Goal: Obtain resource: Download file/media

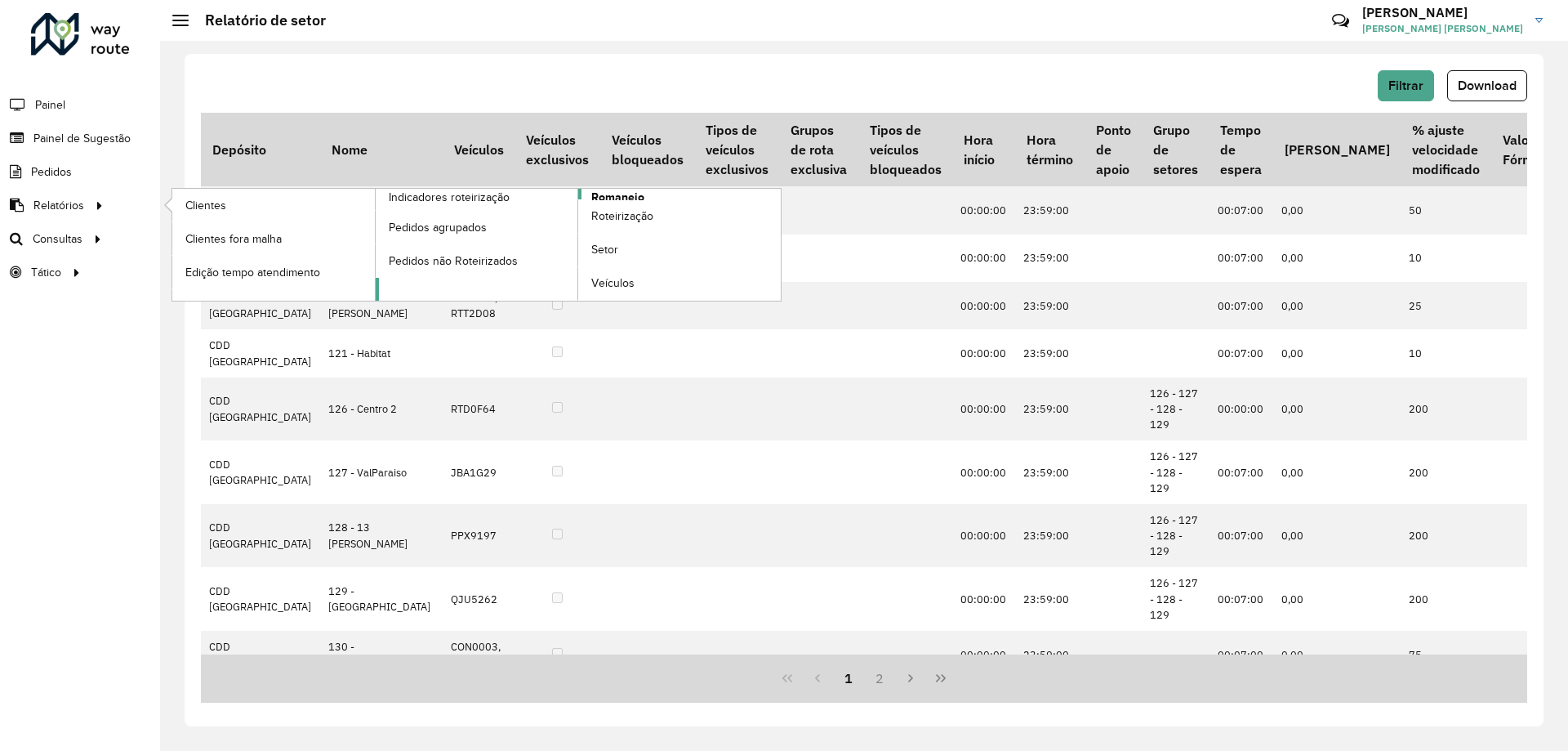
click at [627, 198] on span "Romaneio" at bounding box center [618, 197] width 53 height 17
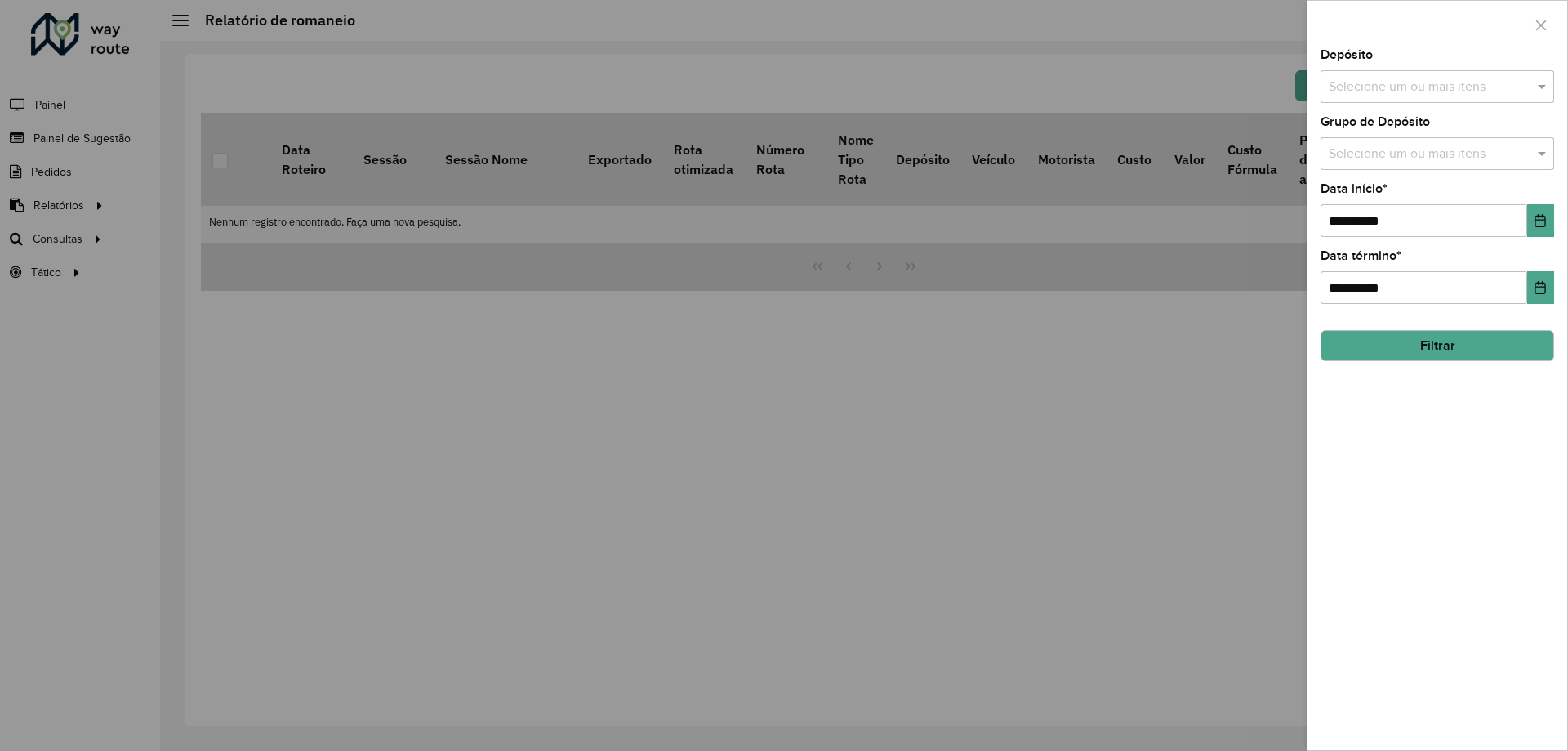
click at [1379, 91] on input "text" at bounding box center [1429, 87] width 209 height 20
click at [1387, 166] on div "CDD [GEOGRAPHIC_DATA]" at bounding box center [1438, 168] width 232 height 28
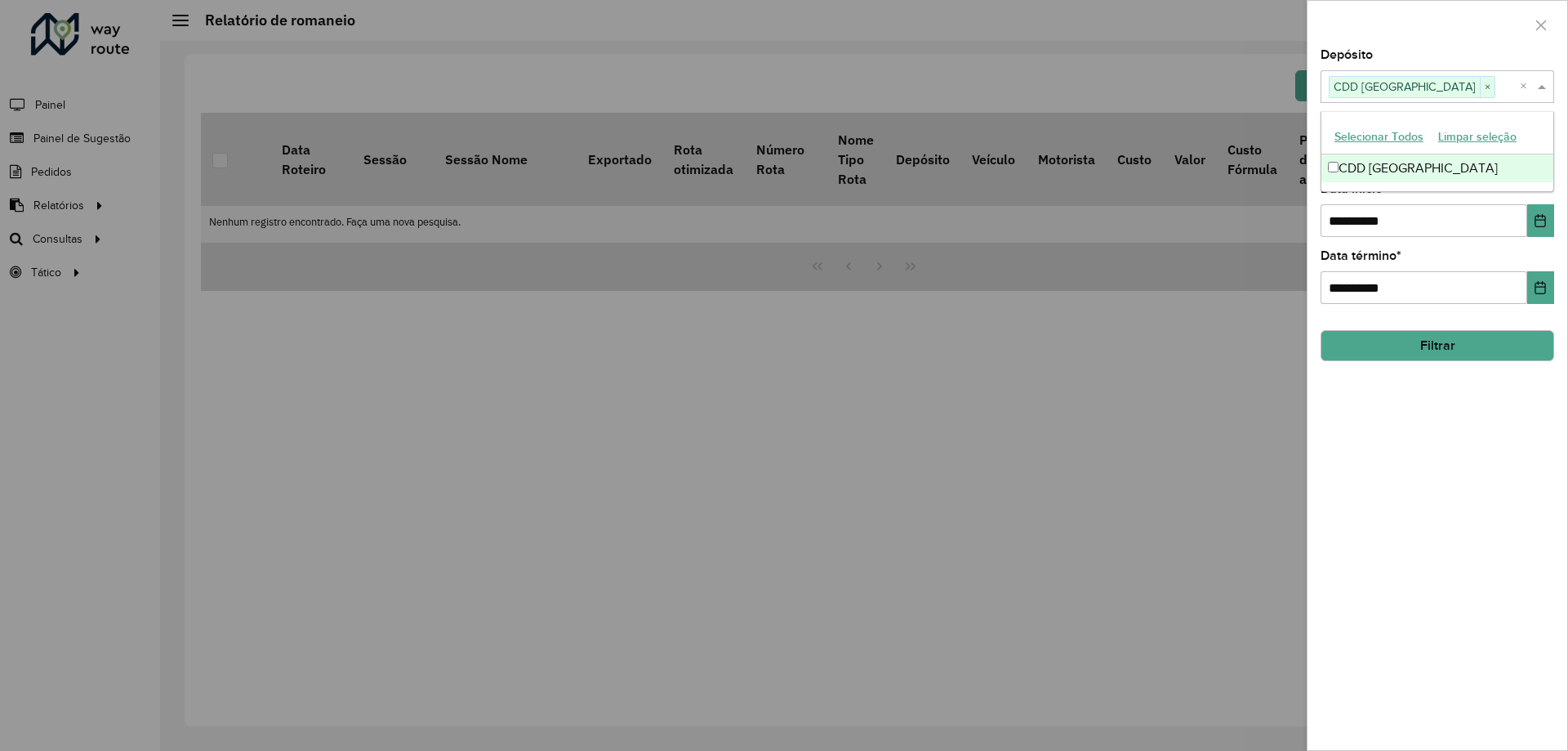
click at [1547, 87] on span at bounding box center [1544, 86] width 20 height 20
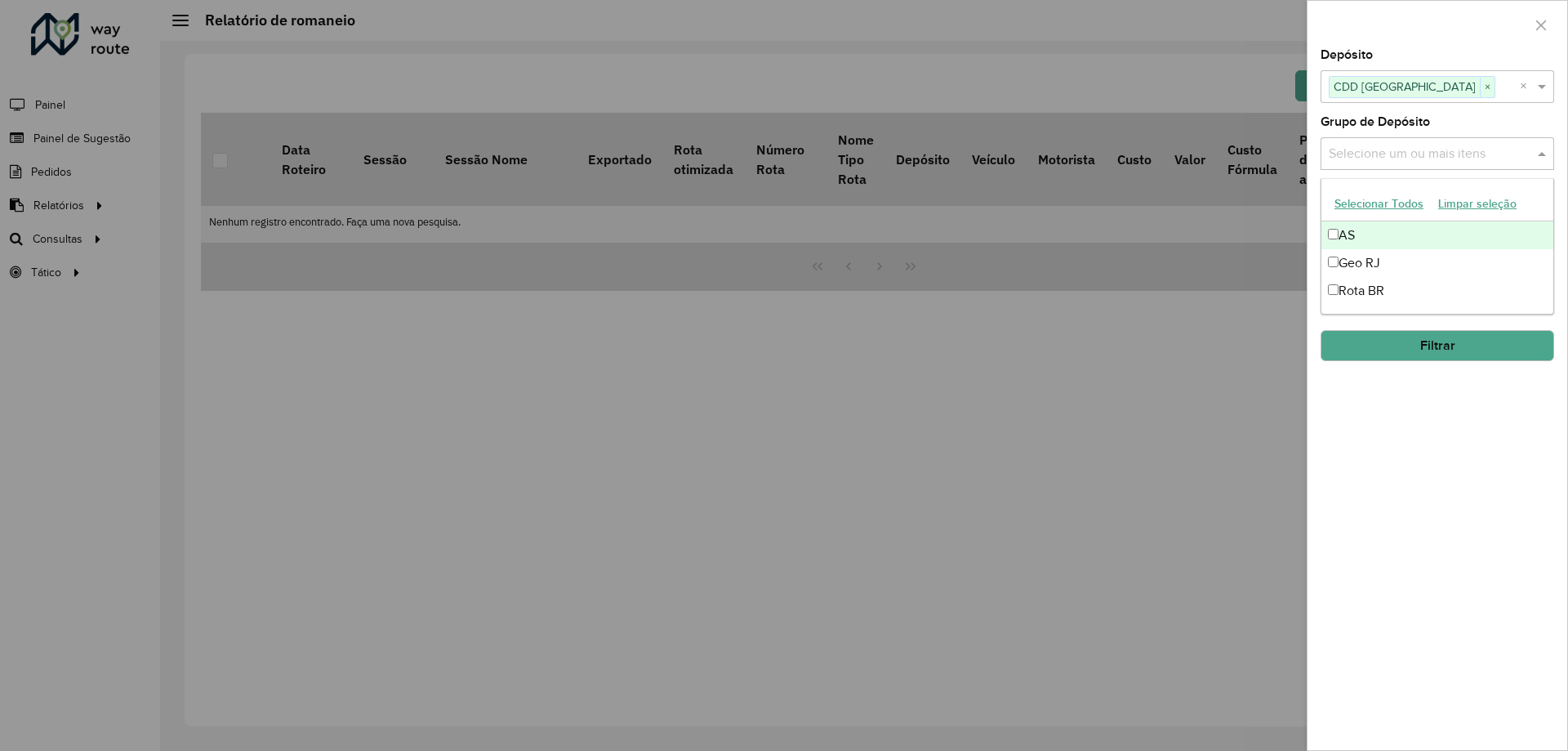
click at [1546, 143] on div "Selecione um ou mais itens" at bounding box center [1437, 153] width 233 height 33
click at [1398, 247] on div "AS" at bounding box center [1438, 235] width 232 height 28
click at [1385, 259] on div "Geo RJ" at bounding box center [1438, 263] width 232 height 28
click at [1376, 242] on div "AS" at bounding box center [1438, 235] width 232 height 28
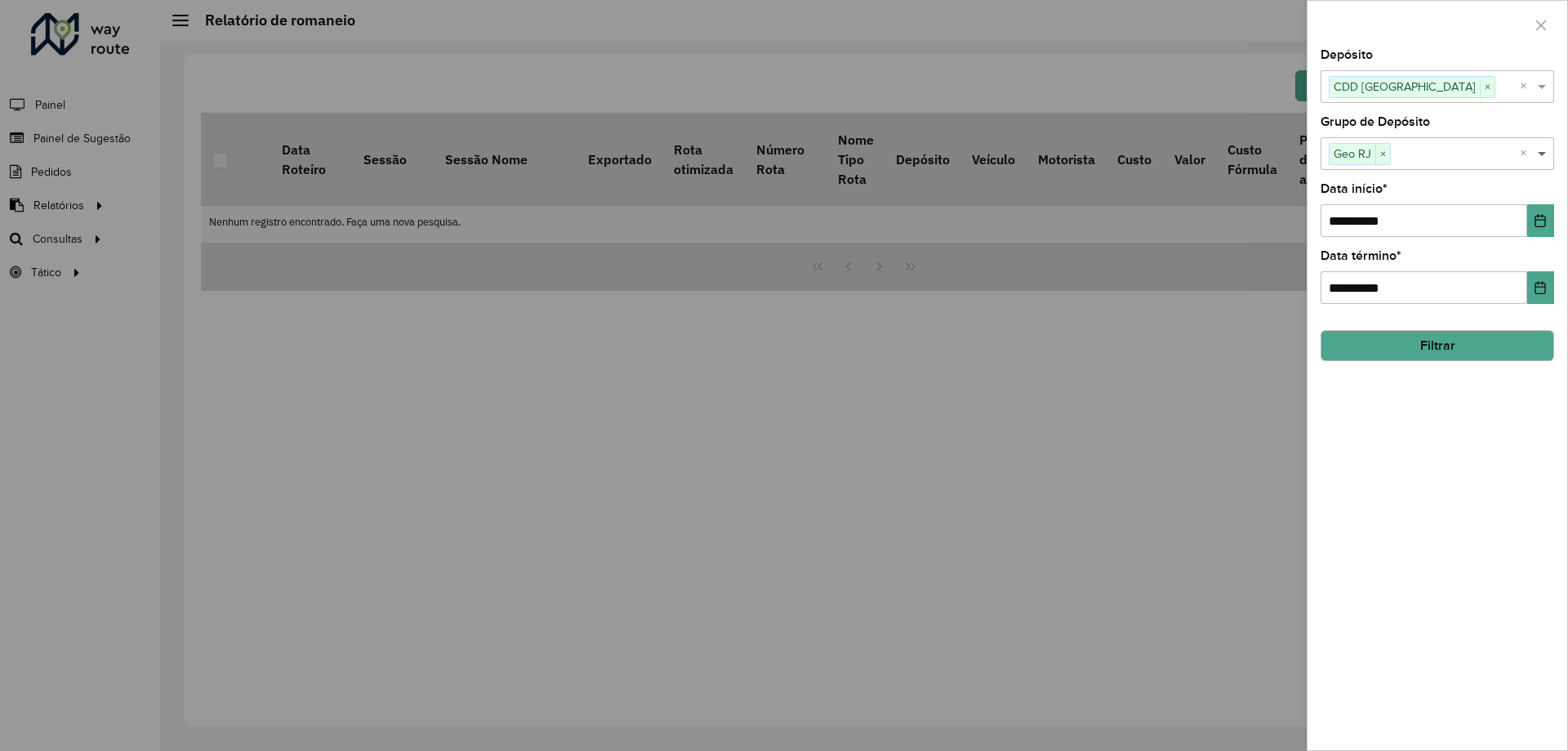
click at [1546, 159] on span at bounding box center [1544, 153] width 20 height 20
click at [1531, 225] on button "Choose Date" at bounding box center [1540, 220] width 27 height 33
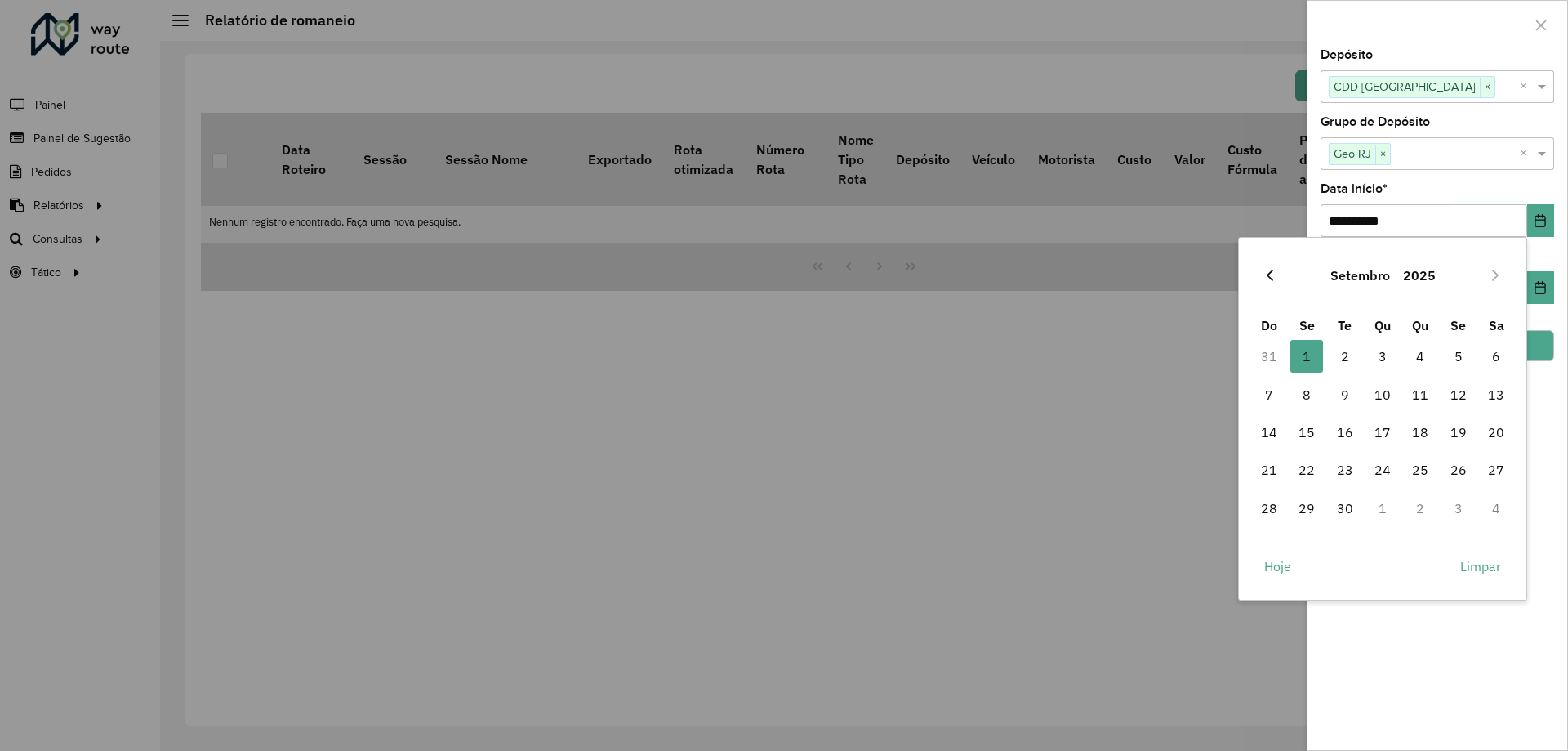
click at [1268, 277] on icon "Previous Month" at bounding box center [1270, 275] width 7 height 11
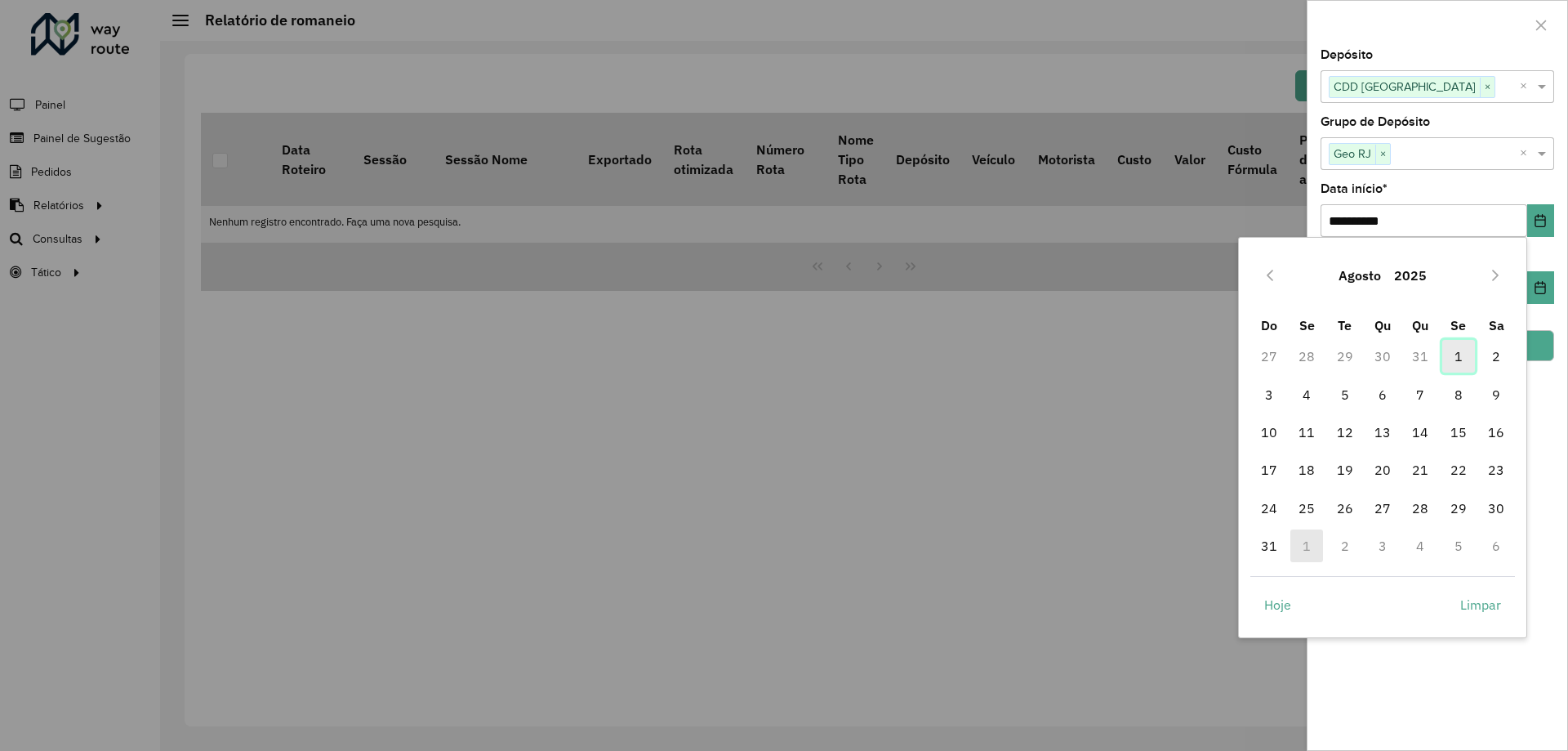
click at [1448, 353] on span "1" at bounding box center [1458, 356] width 33 height 33
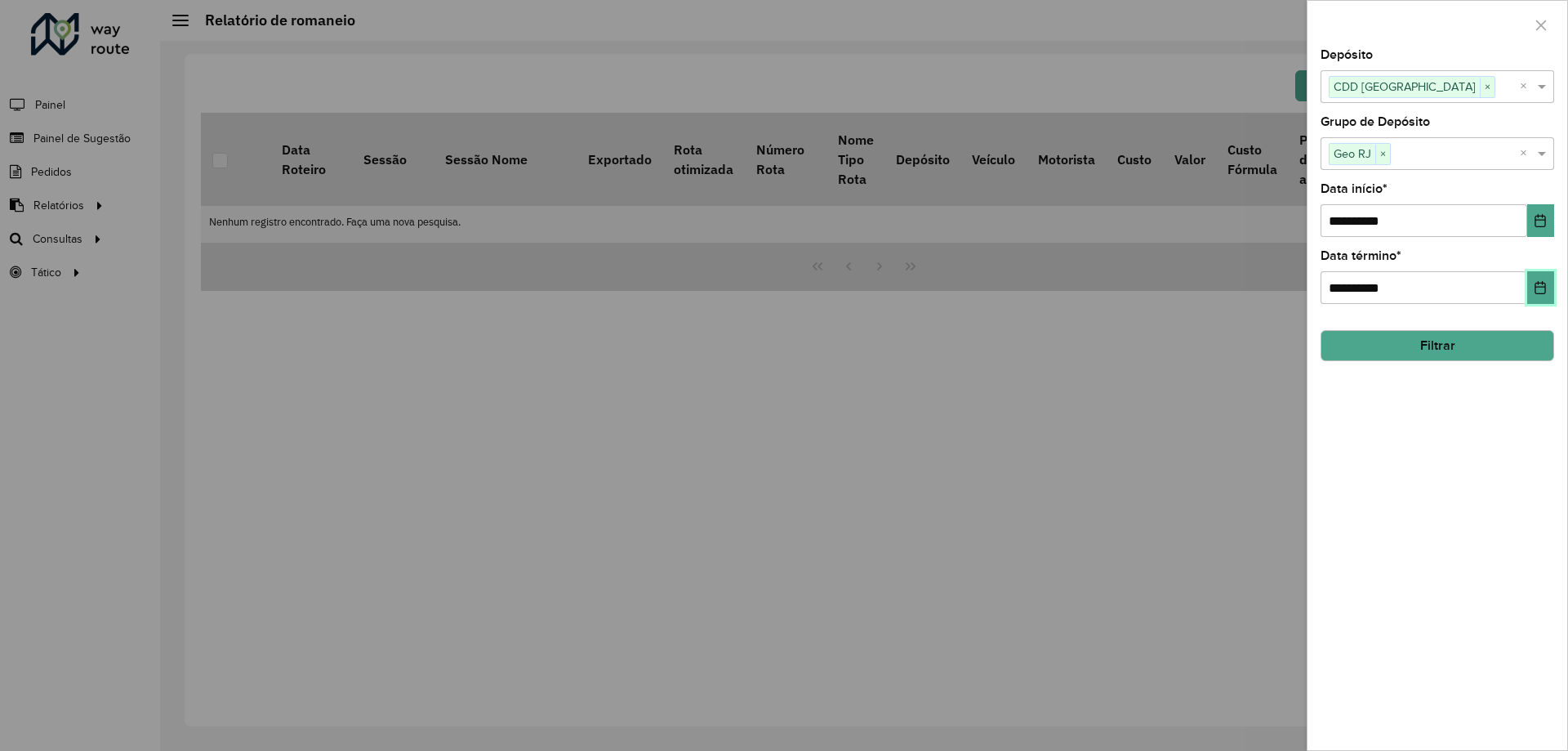
click at [1543, 289] on icon "Choose Date" at bounding box center [1540, 287] width 13 height 13
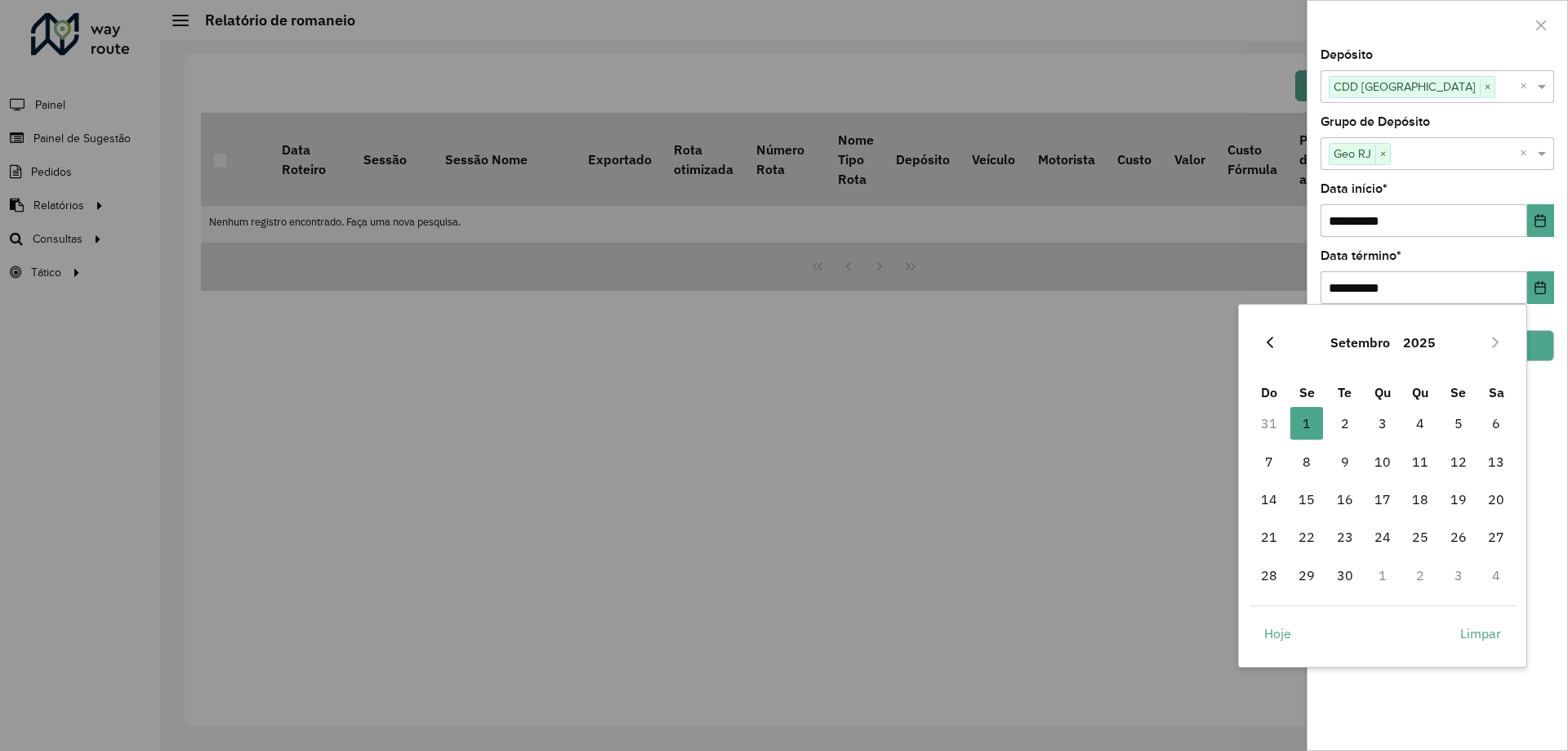
click at [1267, 349] on icon "Previous Month" at bounding box center [1270, 342] width 13 height 13
click at [1492, 579] on span "30" at bounding box center [1496, 574] width 33 height 33
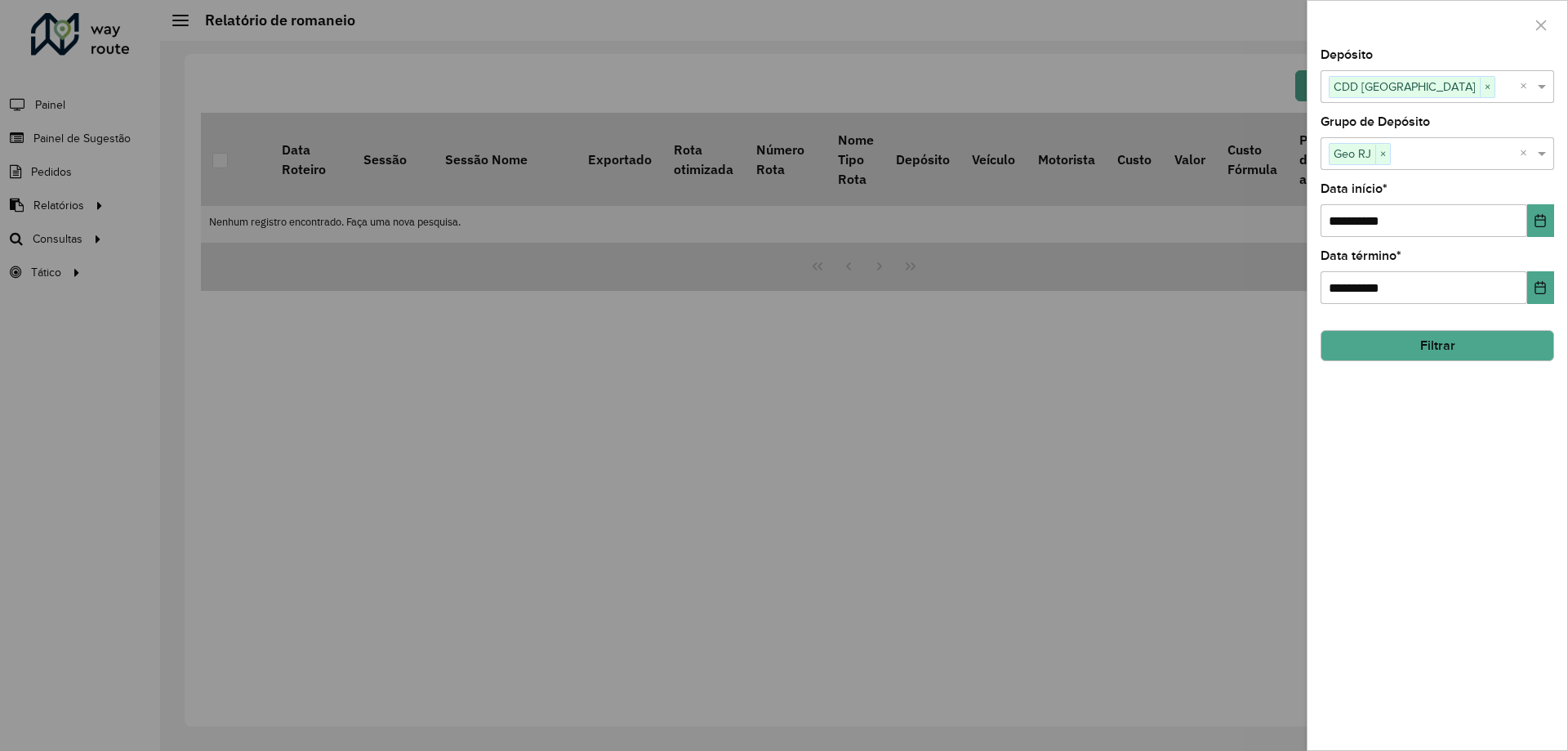
click at [1457, 336] on button "Filtrar" at bounding box center [1437, 345] width 233 height 31
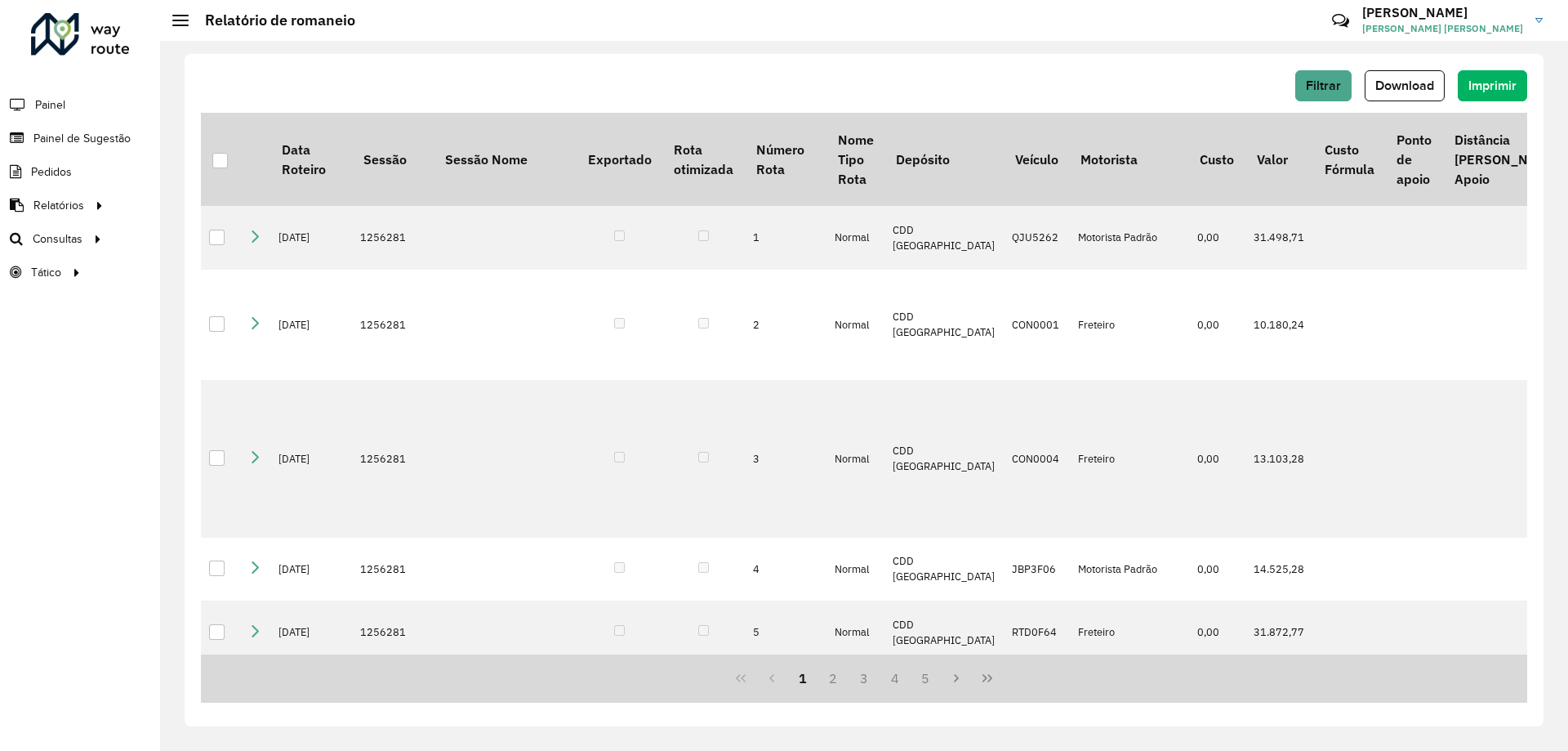
click at [1390, 86] on span "Download" at bounding box center [1405, 85] width 59 height 14
